Goal: Task Accomplishment & Management: Manage account settings

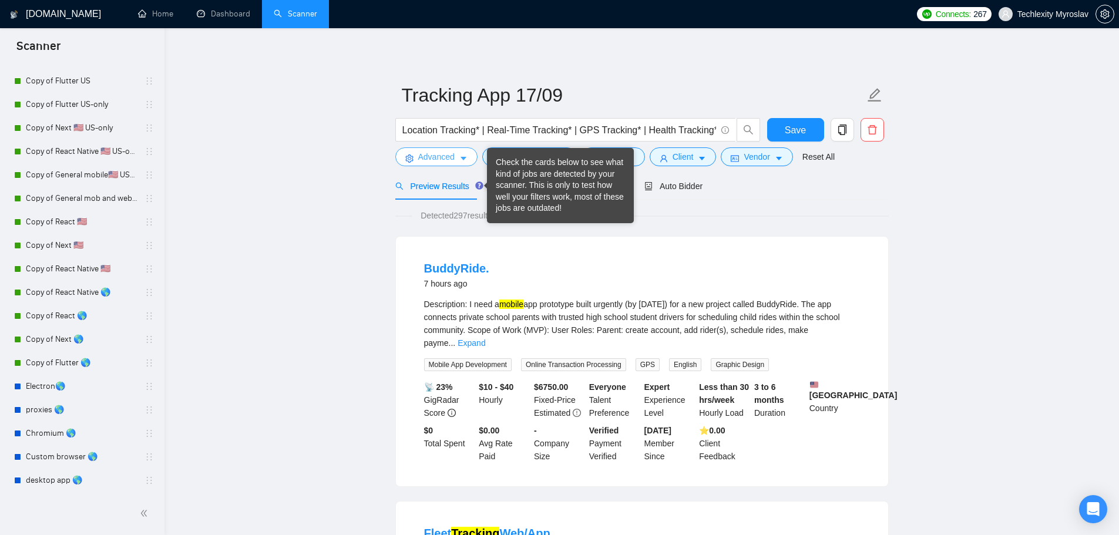
click at [441, 156] on span "Advanced" at bounding box center [436, 156] width 36 height 13
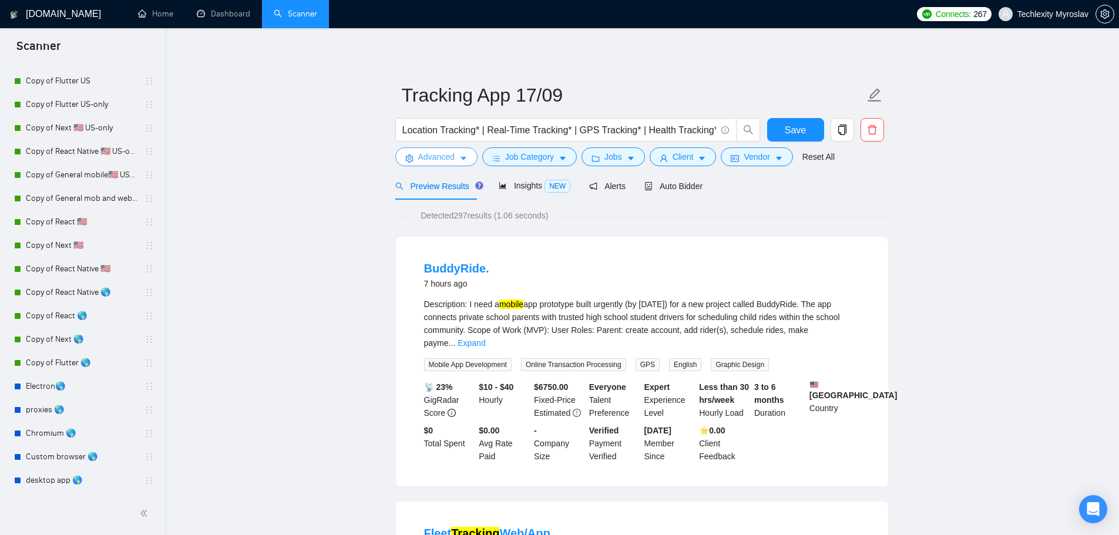
click at [445, 157] on span "Advanced" at bounding box center [436, 156] width 36 height 13
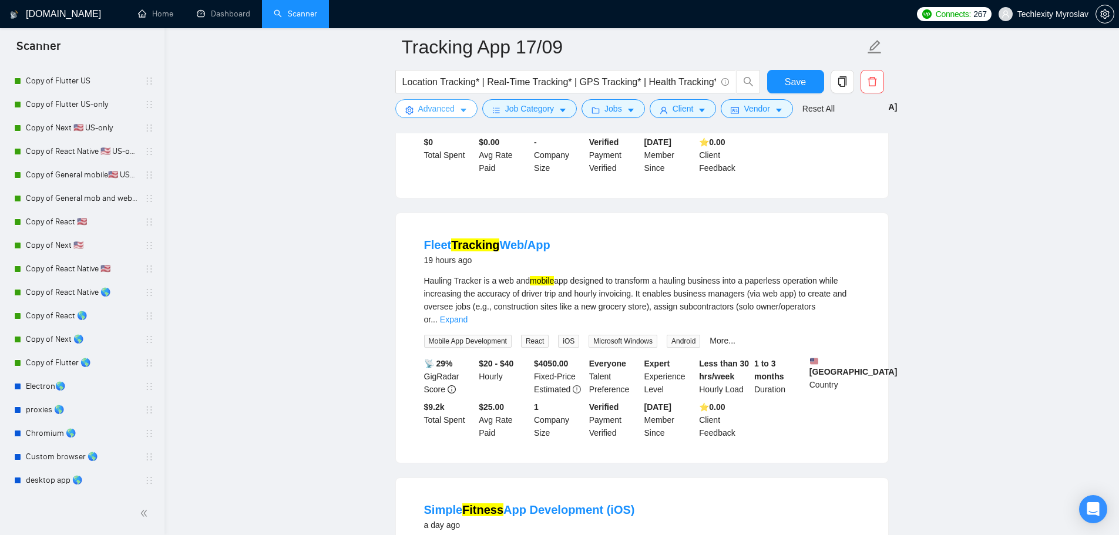
scroll to position [352, 0]
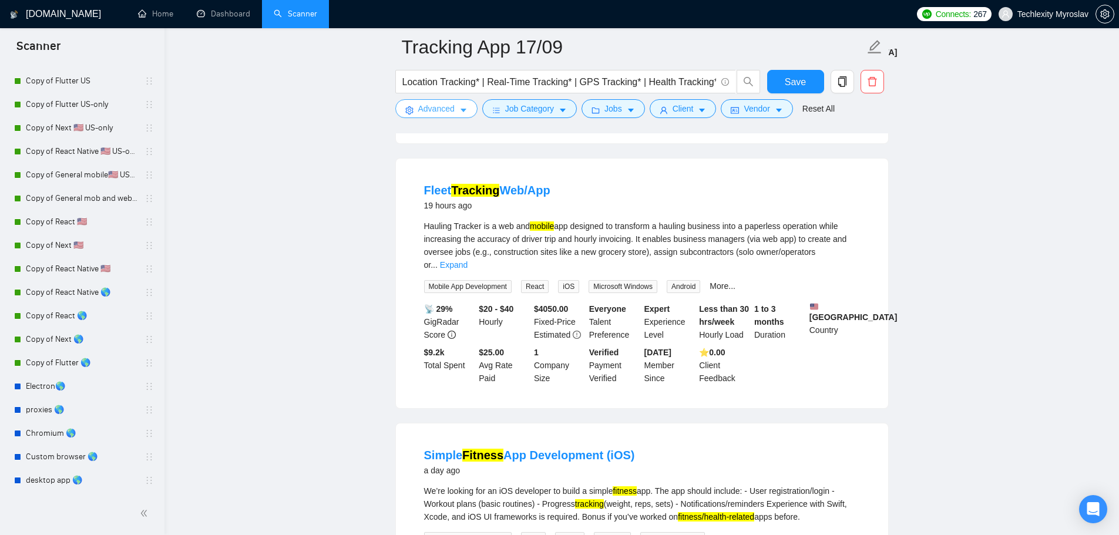
click at [426, 105] on span "Advanced" at bounding box center [436, 108] width 36 height 13
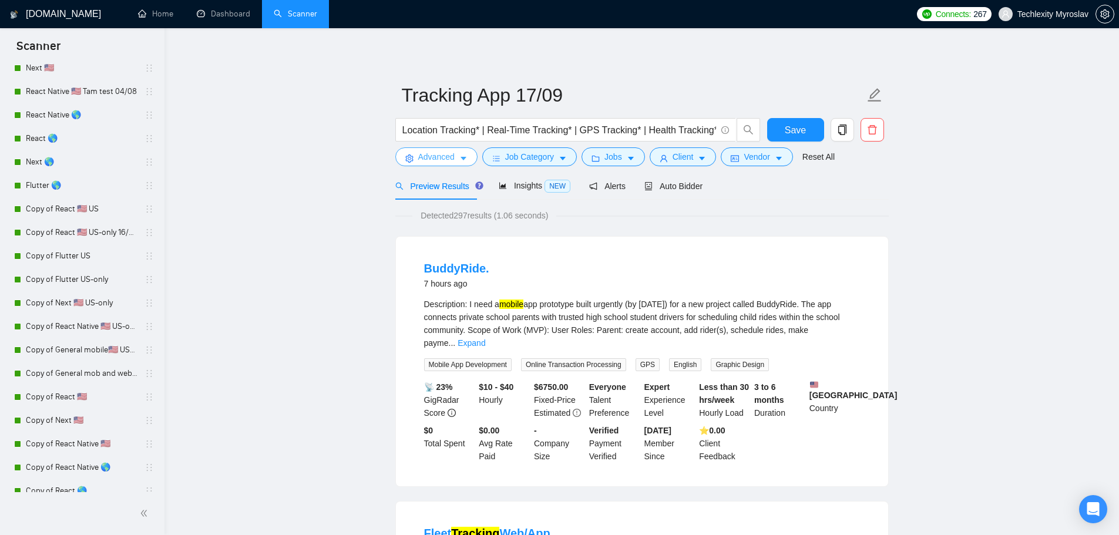
scroll to position [368, 0]
click at [125, 211] on link "Copy of React 🇺🇸 US" at bounding box center [82, 210] width 112 height 23
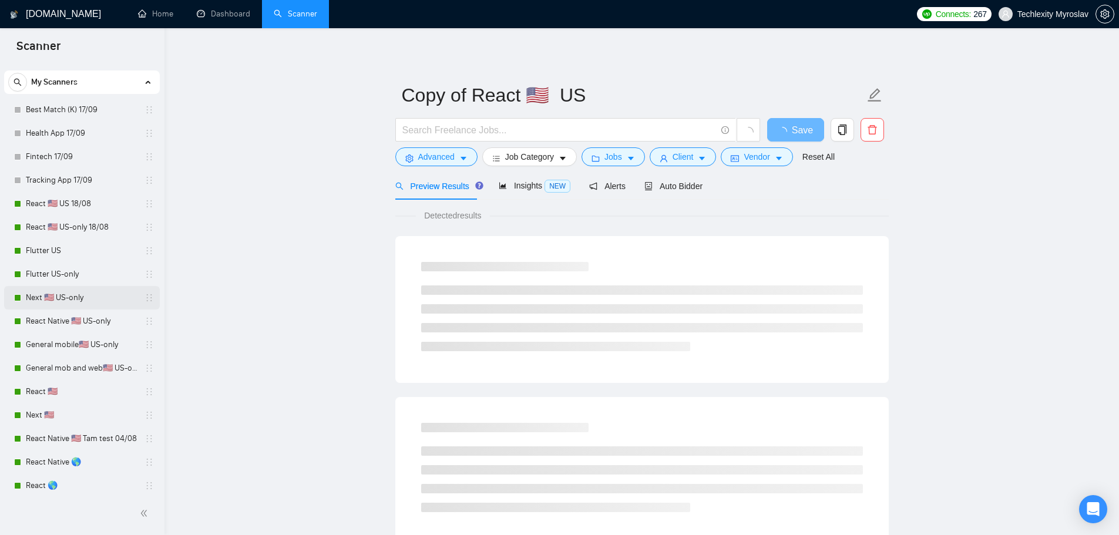
scroll to position [16, 0]
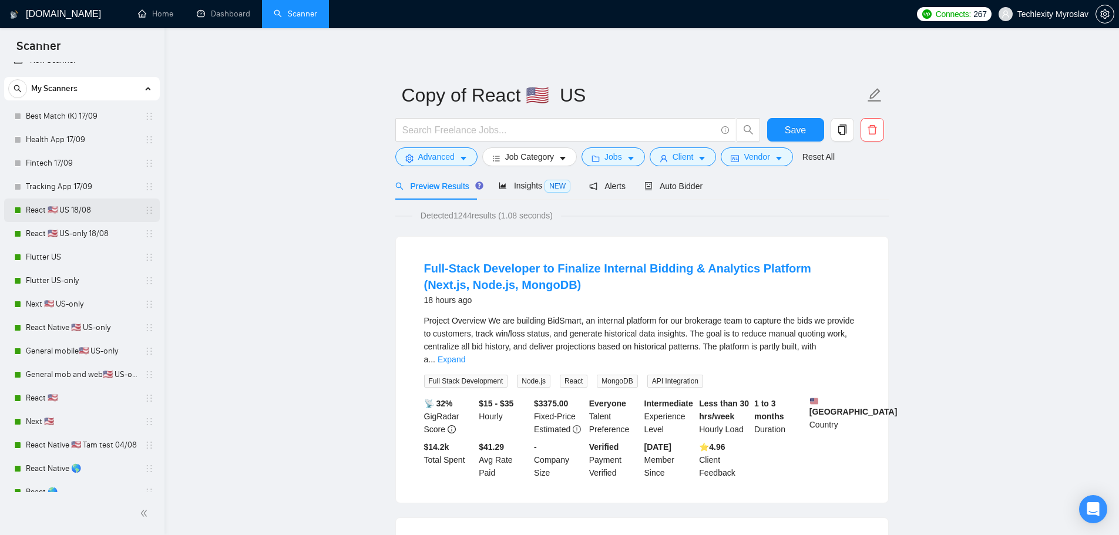
click at [96, 213] on link "React 🇺🇸 US 18/08" at bounding box center [82, 210] width 112 height 23
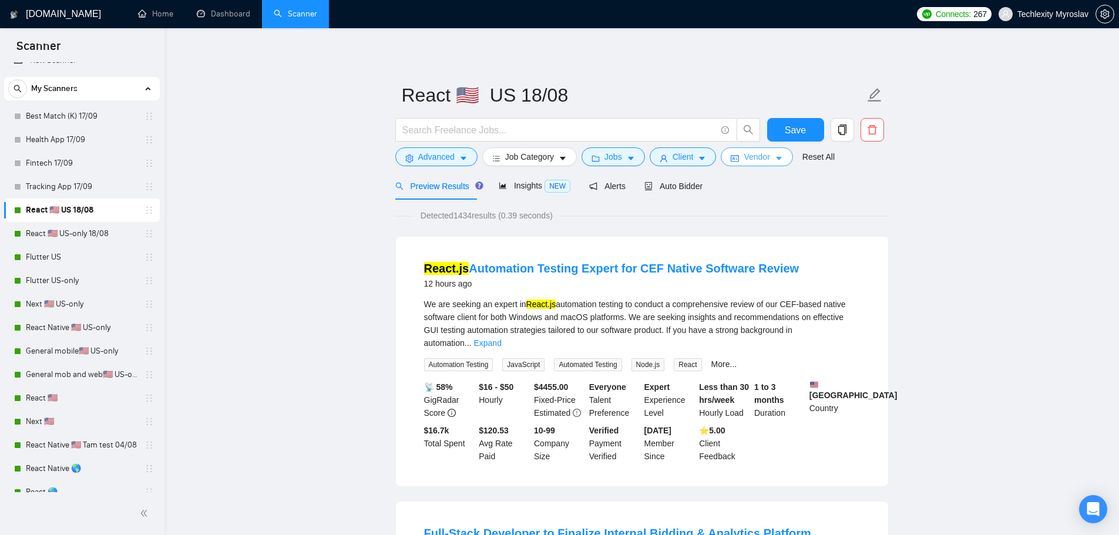
click at [775, 156] on icon "caret-down" at bounding box center [779, 159] width 8 height 8
click at [70, 232] on link "React 🇺🇸 US-only 18/08" at bounding box center [82, 233] width 112 height 23
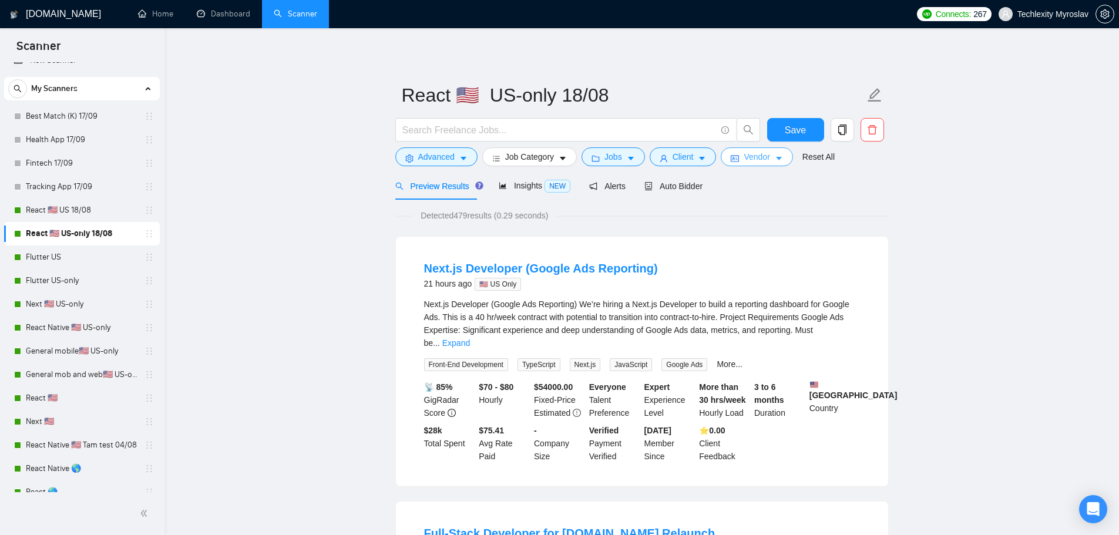
click at [744, 153] on span "Vendor" at bounding box center [757, 156] width 26 height 13
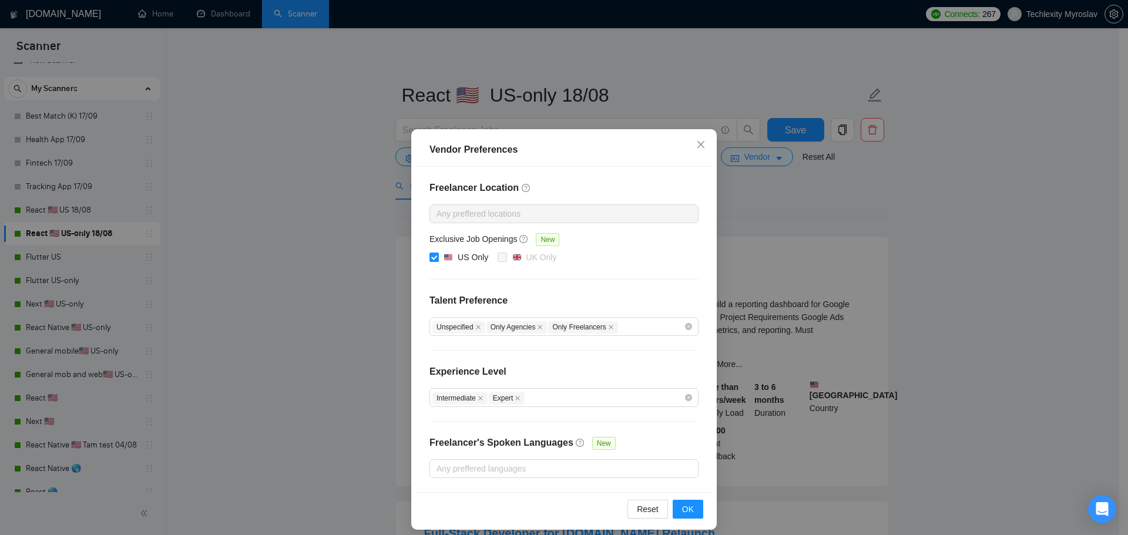
click at [608, 325] on icon "close" at bounding box center [611, 327] width 6 height 6
click at [690, 505] on button "OK" at bounding box center [688, 509] width 31 height 19
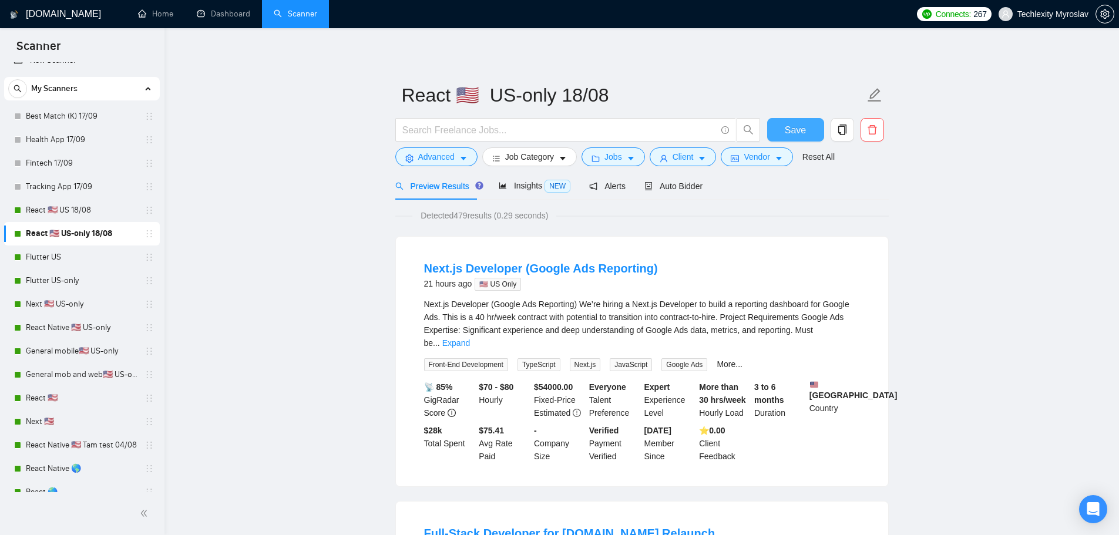
click at [791, 133] on span "Save" at bounding box center [795, 130] width 21 height 15
click at [99, 286] on link "Flutter US-only" at bounding box center [82, 280] width 112 height 23
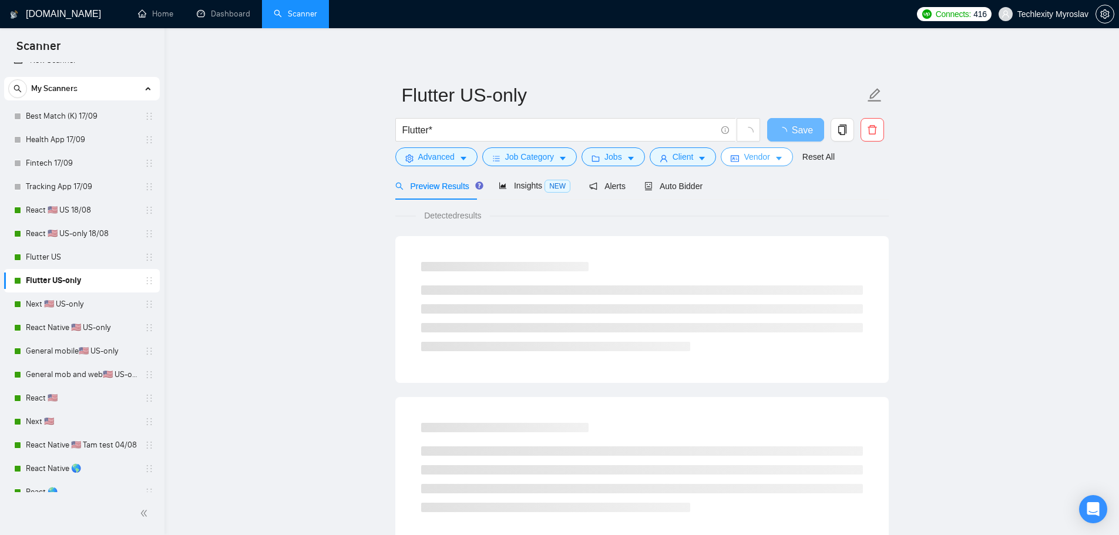
click at [751, 155] on span "Vendor" at bounding box center [757, 156] width 26 height 13
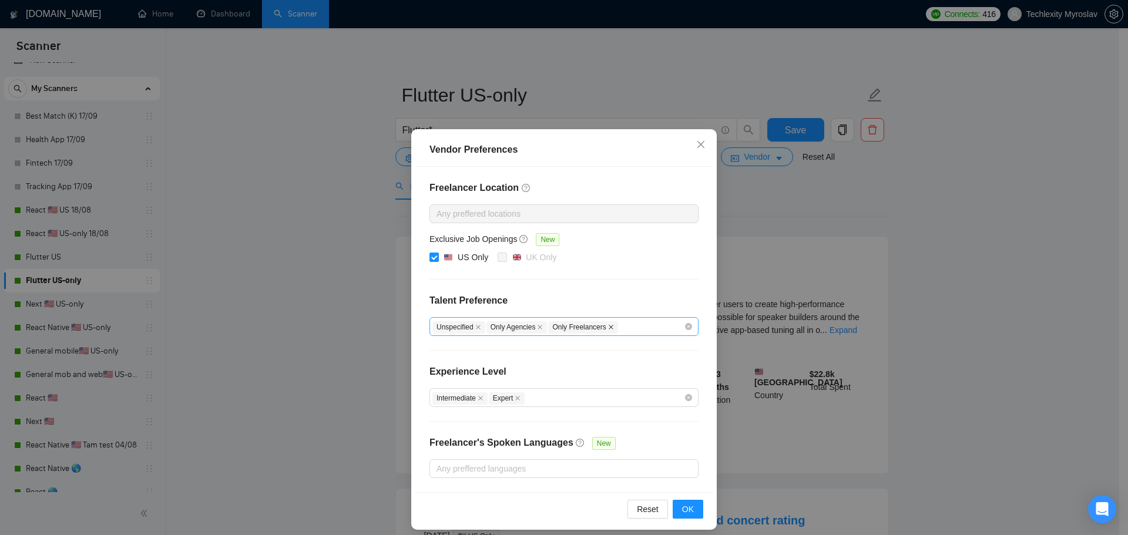
click at [609, 328] on icon "close" at bounding box center [611, 327] width 5 height 5
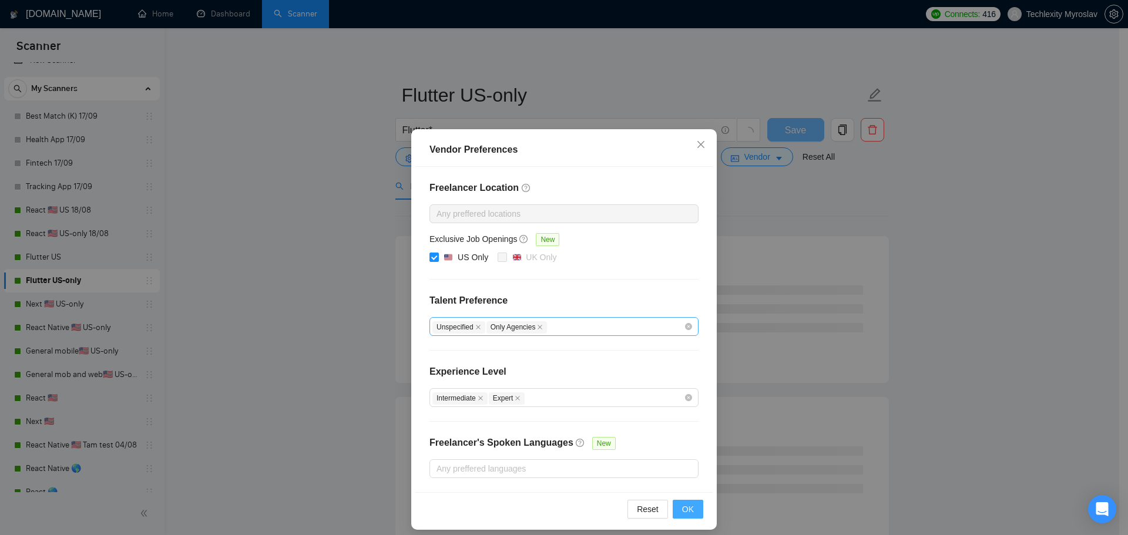
click at [689, 506] on span "OK" at bounding box center [688, 509] width 12 height 13
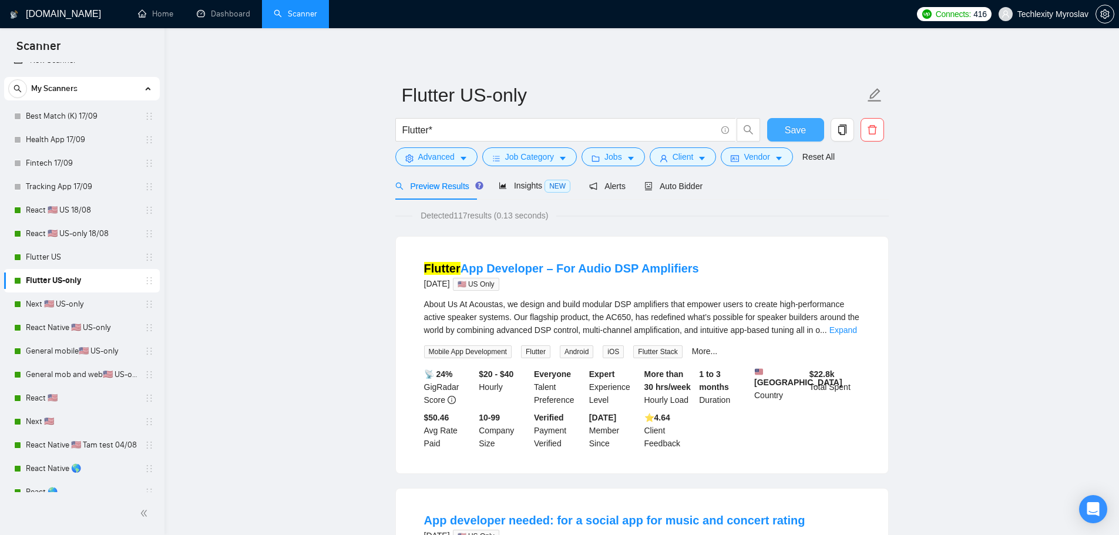
click at [797, 128] on span "Save" at bounding box center [795, 130] width 21 height 15
click at [97, 256] on link "Flutter US" at bounding box center [82, 257] width 112 height 23
click at [75, 255] on link "Flutter US" at bounding box center [82, 257] width 112 height 23
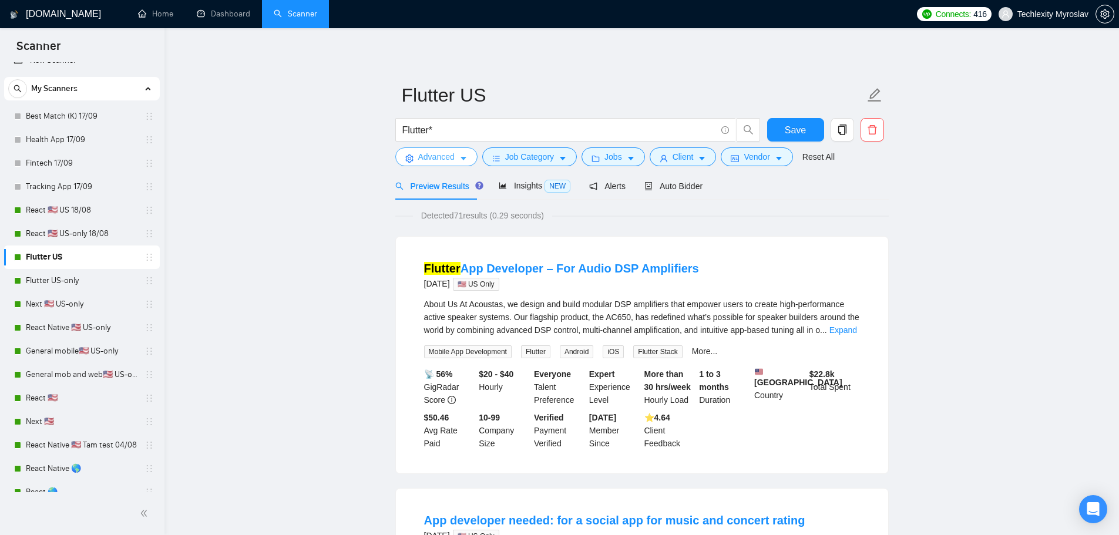
click at [461, 158] on icon "caret-down" at bounding box center [464, 159] width 6 height 4
click at [446, 158] on span "Advanced" at bounding box center [436, 156] width 36 height 13
click at [877, 130] on icon "delete" at bounding box center [872, 130] width 11 height 11
click at [689, 182] on span "Auto Bidder" at bounding box center [673, 186] width 58 height 9
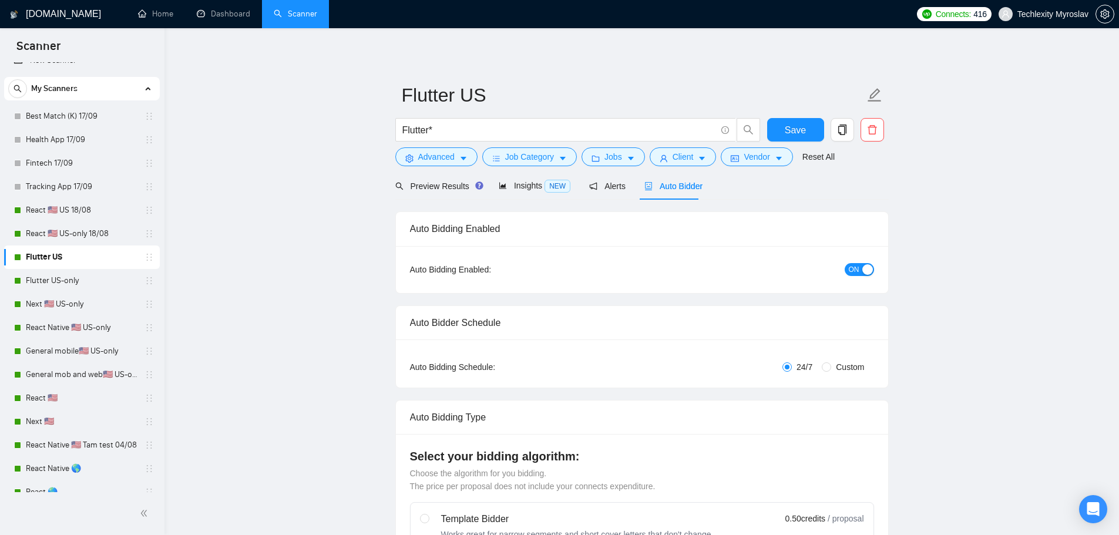
radio input "false"
radio input "true"
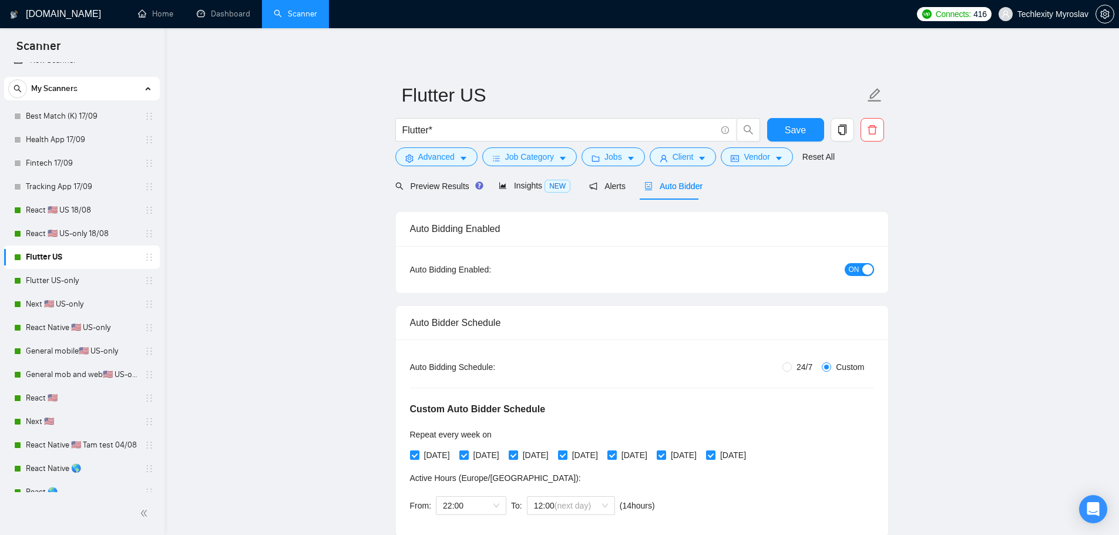
click at [871, 270] on div "button" at bounding box center [867, 269] width 11 height 11
click at [794, 130] on span "Save" at bounding box center [795, 130] width 21 height 15
click at [90, 228] on link "React 🇺🇸 US-only 18/08" at bounding box center [82, 233] width 112 height 23
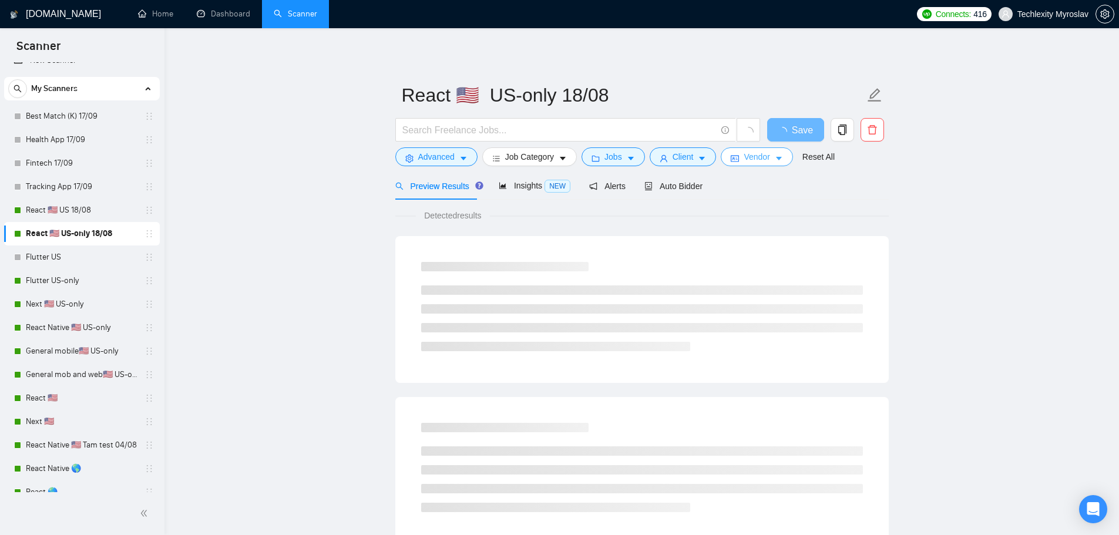
click at [745, 157] on span "Vendor" at bounding box center [757, 156] width 26 height 13
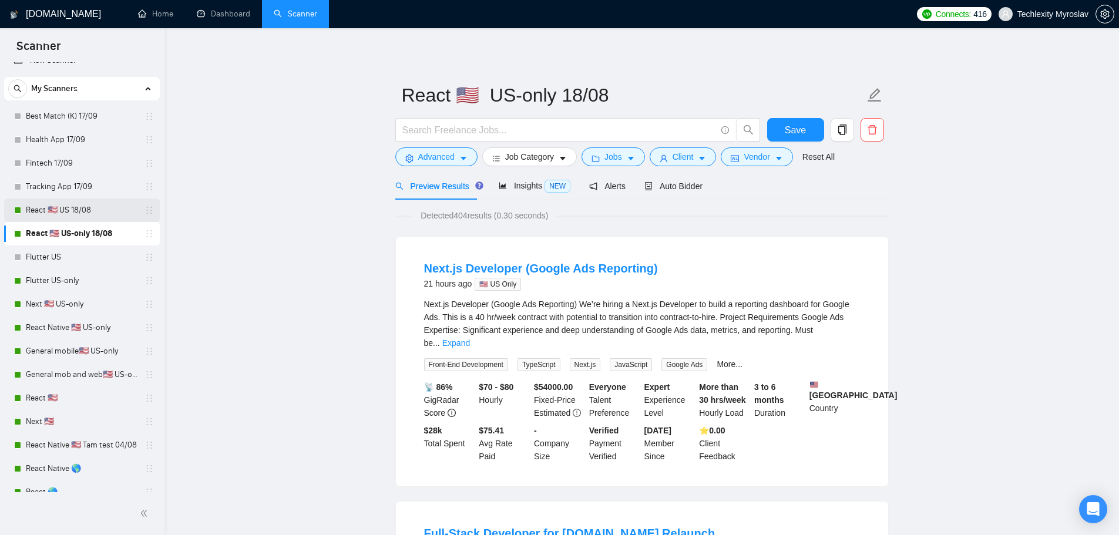
click at [62, 210] on link "React 🇺🇸 US 18/08" at bounding box center [82, 210] width 112 height 23
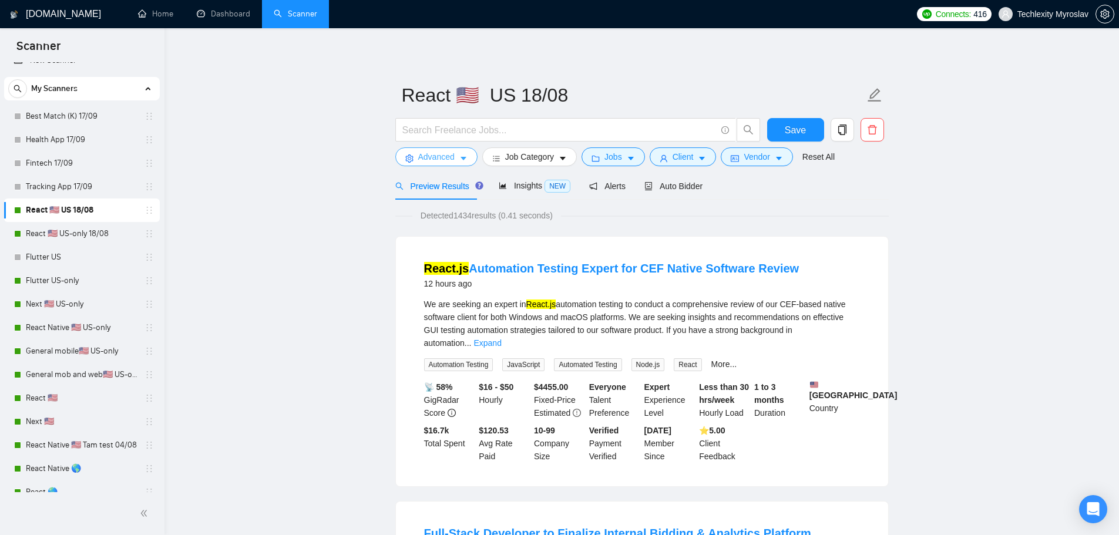
click at [443, 162] on span "Advanced" at bounding box center [436, 156] width 36 height 13
click at [672, 185] on span "Auto Bidder" at bounding box center [673, 186] width 58 height 9
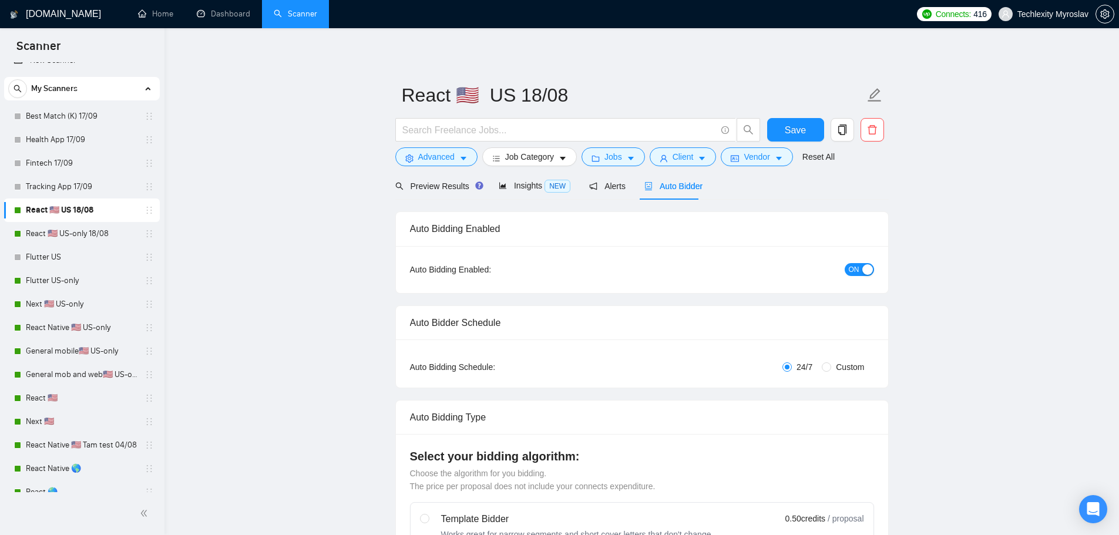
radio input "false"
radio input "true"
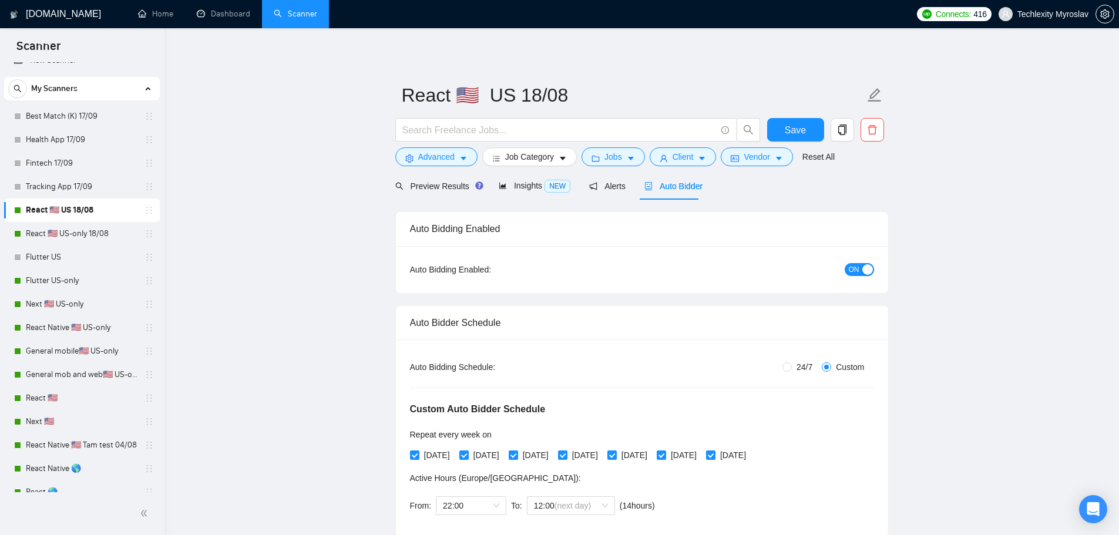
click at [850, 268] on span "ON" at bounding box center [854, 269] width 11 height 13
click at [807, 136] on button "Save" at bounding box center [795, 129] width 57 height 23
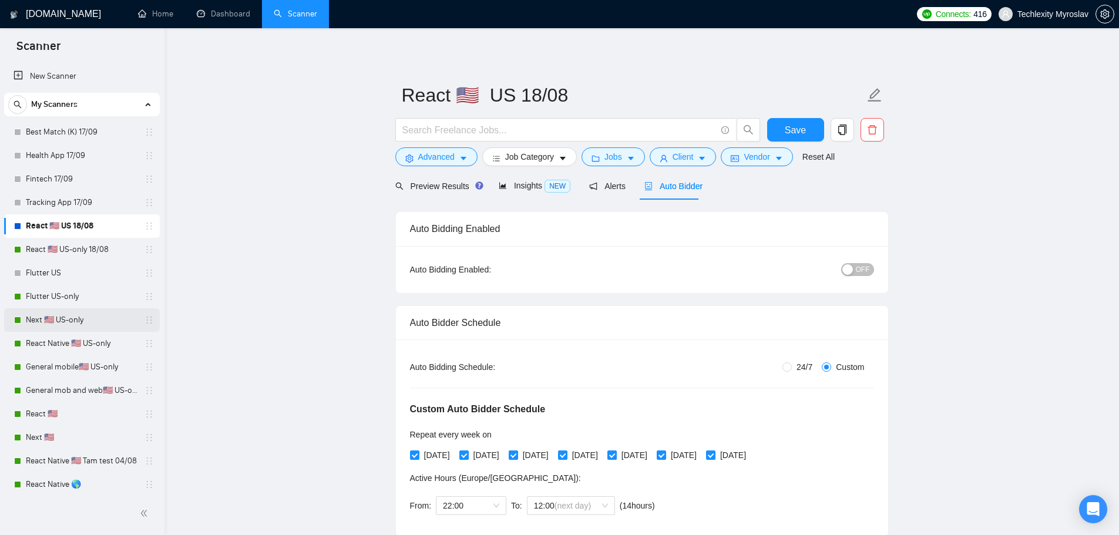
click at [87, 321] on link "Next 🇺🇸 US-only" at bounding box center [82, 319] width 112 height 23
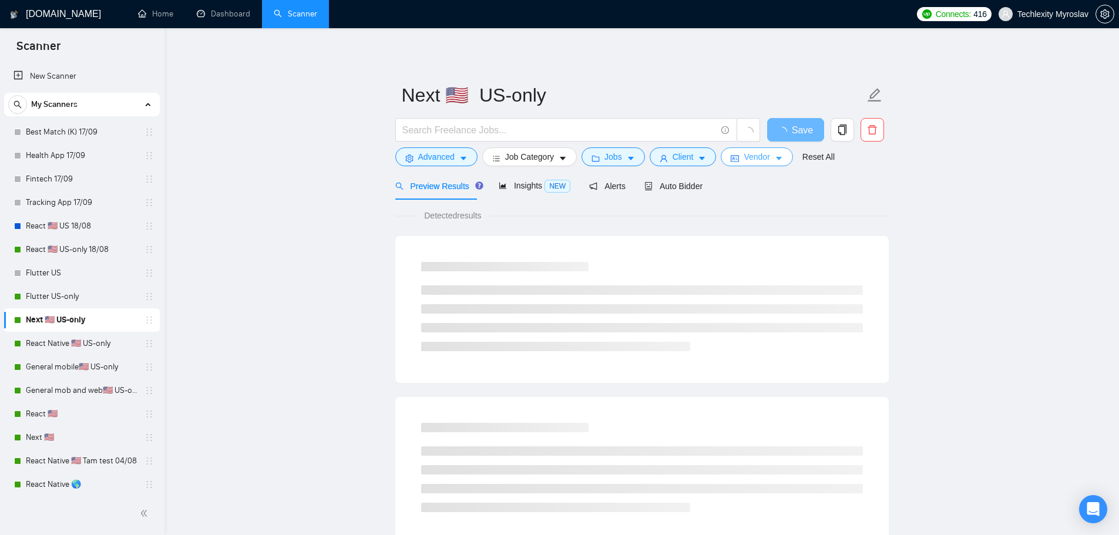
click at [747, 156] on span "Vendor" at bounding box center [757, 156] width 26 height 13
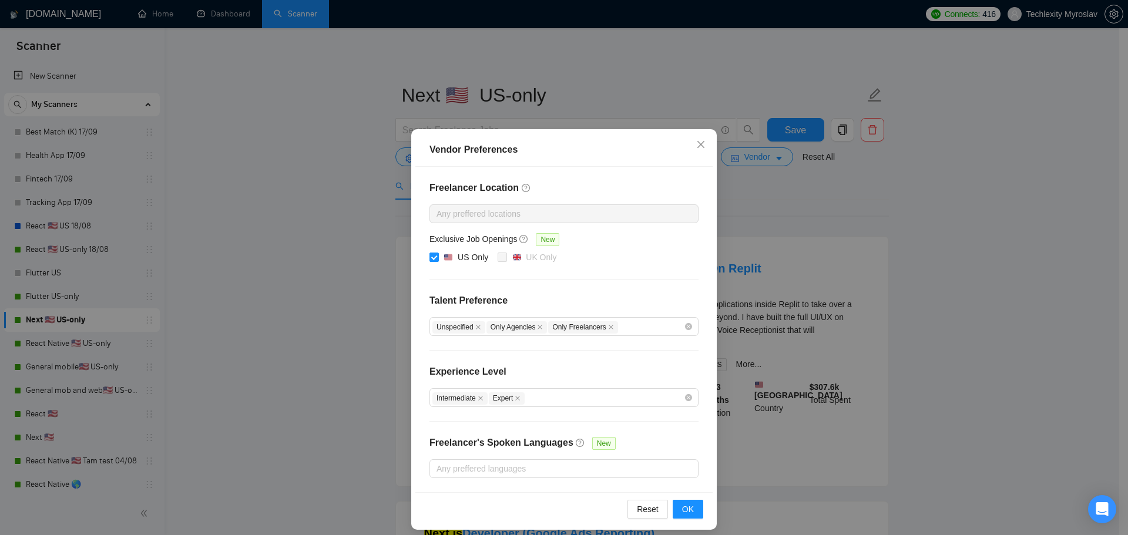
click at [608, 327] on icon "close" at bounding box center [611, 327] width 6 height 6
click at [682, 503] on span "OK" at bounding box center [688, 509] width 12 height 13
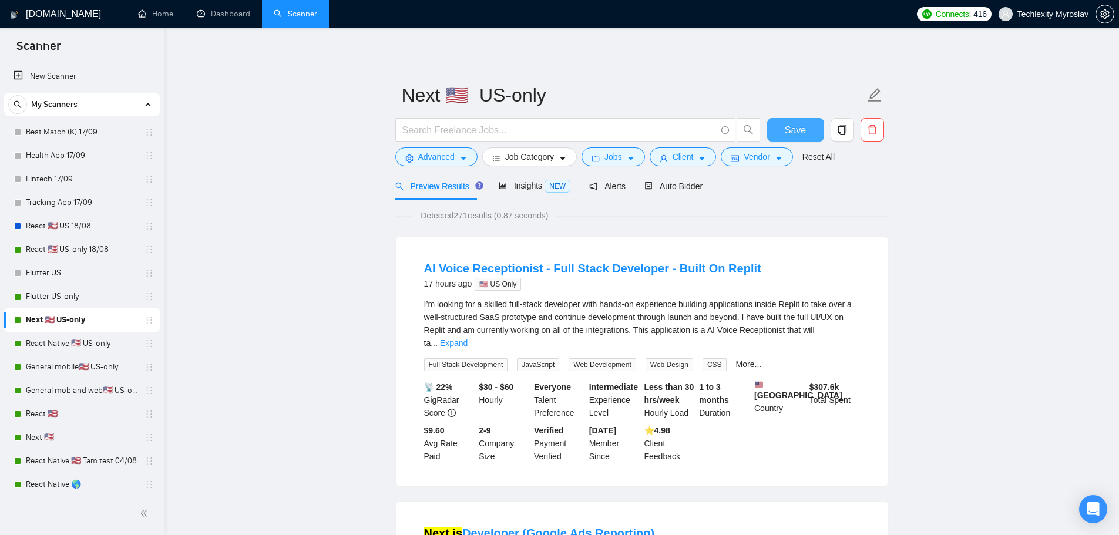
click at [782, 130] on button "Save" at bounding box center [795, 129] width 57 height 23
click at [105, 346] on link "React Native 🇺🇸 US-only" at bounding box center [82, 343] width 112 height 23
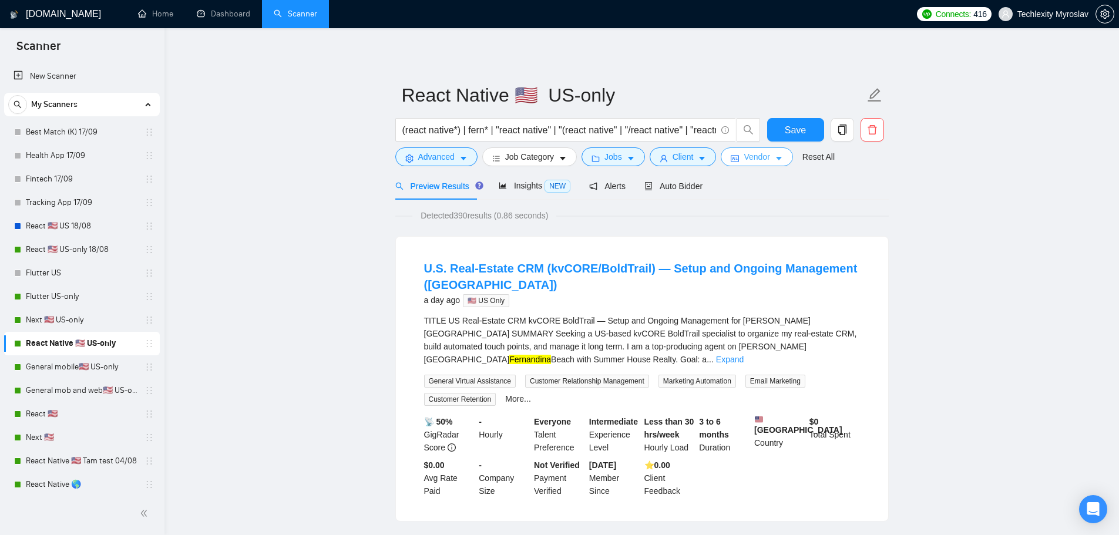
click at [744, 159] on span "Vendor" at bounding box center [757, 156] width 26 height 13
click at [82, 229] on link "React 🇺🇸 US 18/08" at bounding box center [82, 225] width 112 height 23
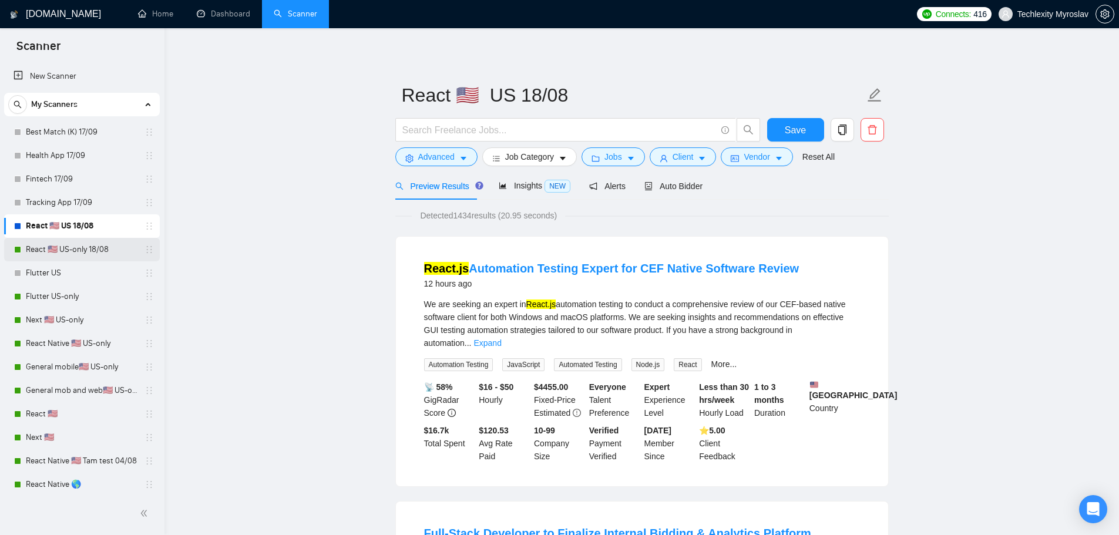
click at [66, 248] on link "React 🇺🇸 US-only 18/08" at bounding box center [82, 249] width 112 height 23
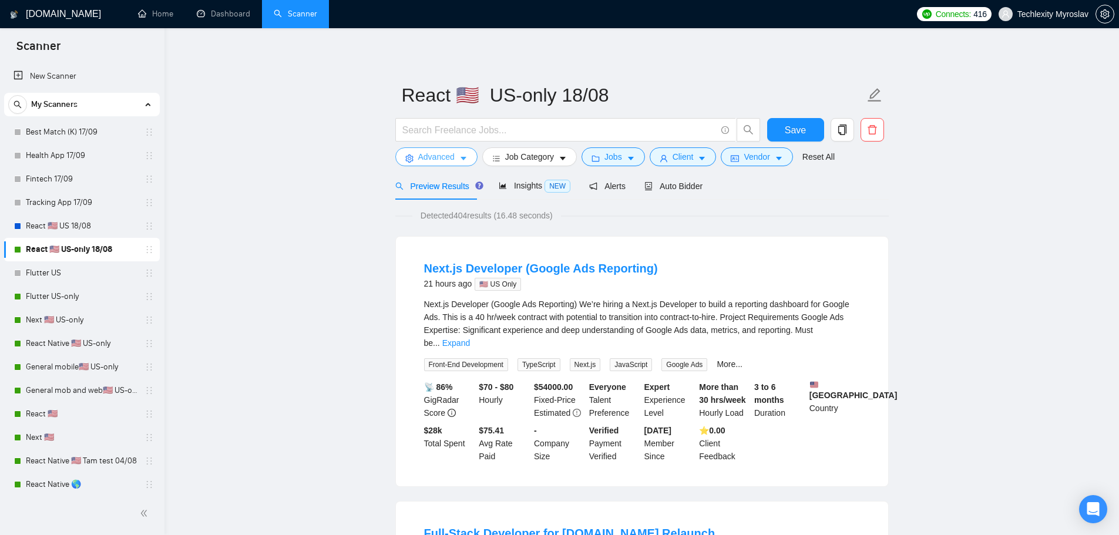
click at [424, 161] on span "Advanced" at bounding box center [436, 156] width 36 height 13
